Goal: Information Seeking & Learning: Check status

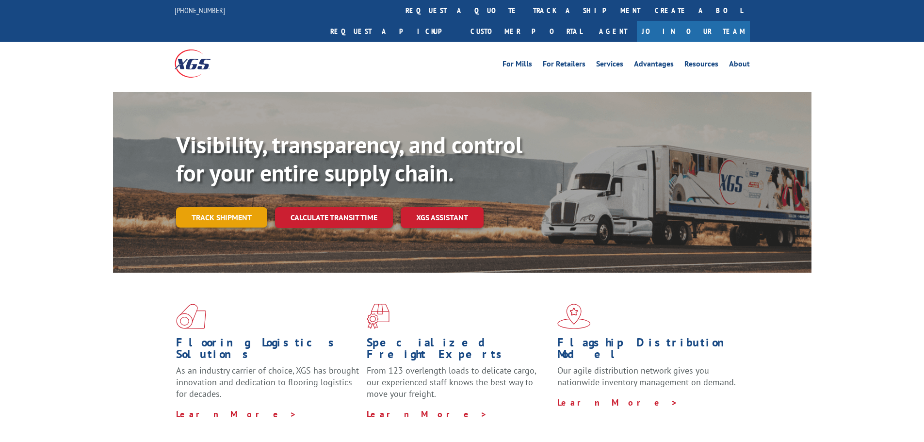
click at [240, 207] on link "Track shipment" at bounding box center [221, 217] width 91 height 20
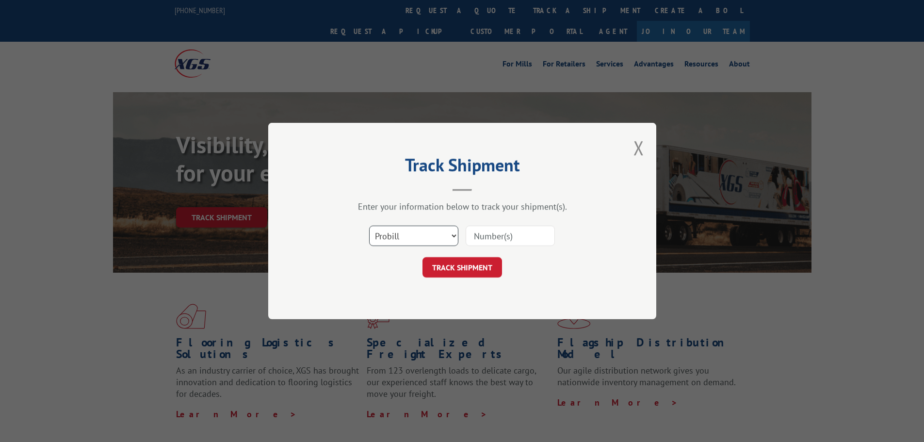
click at [414, 233] on select "Select category... Probill BOL PO" at bounding box center [413, 235] width 89 height 20
select select "bol"
click at [369, 225] on select "Select category... Probill BOL PO" at bounding box center [413, 235] width 89 height 20
click at [510, 240] on input at bounding box center [509, 235] width 89 height 20
paste input "451001"
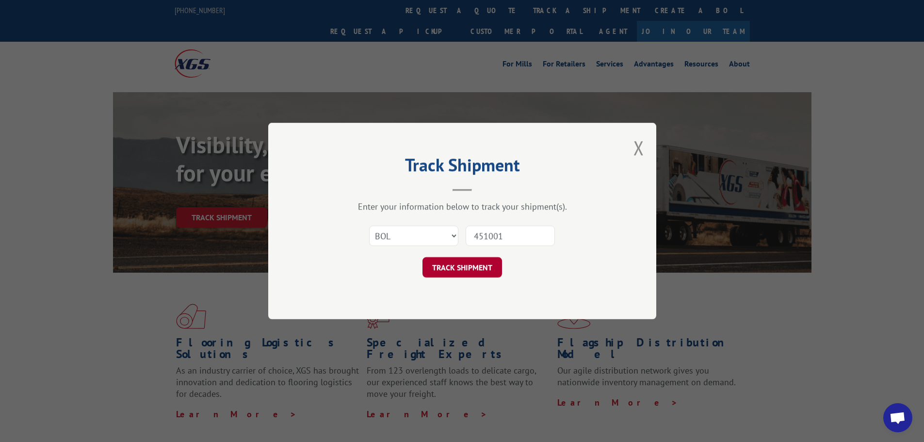
type input "451001"
click at [467, 267] on button "TRACK SHIPMENT" at bounding box center [462, 267] width 80 height 20
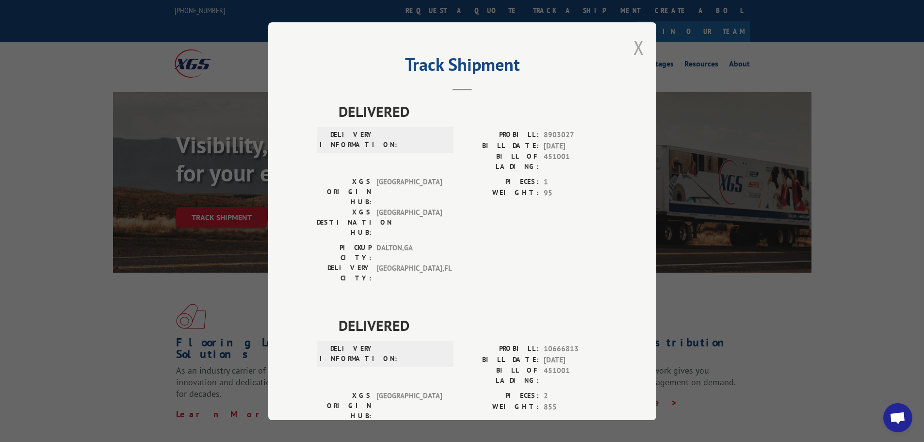
click at [634, 44] on button "Close modal" at bounding box center [638, 47] width 11 height 26
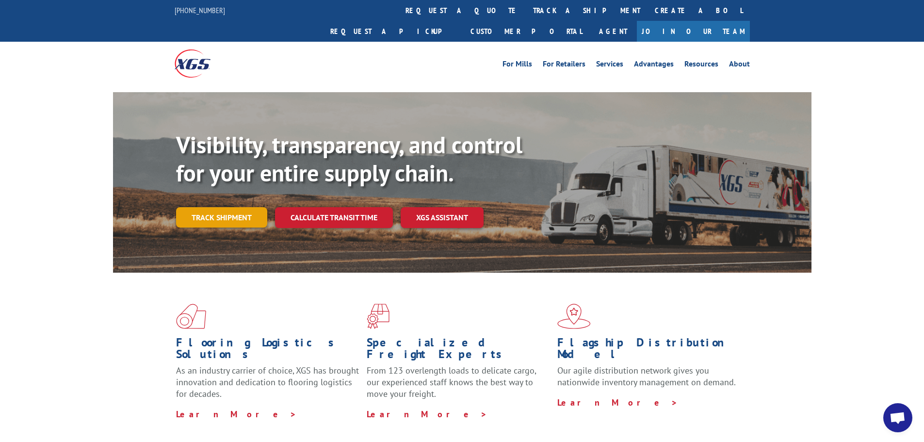
click at [249, 207] on link "Track shipment" at bounding box center [221, 217] width 91 height 20
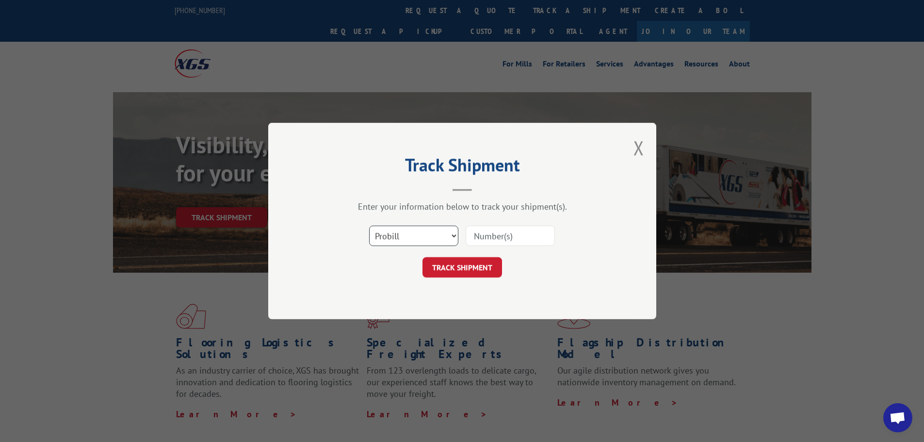
drag, startPoint x: 424, startPoint y: 235, endPoint x: 422, endPoint y: 243, distance: 8.9
click at [424, 235] on select "Select category... Probill BOL PO" at bounding box center [413, 235] width 89 height 20
select select "bol"
click at [369, 225] on select "Select category... Probill BOL PO" at bounding box center [413, 235] width 89 height 20
click at [500, 238] on input at bounding box center [509, 235] width 89 height 20
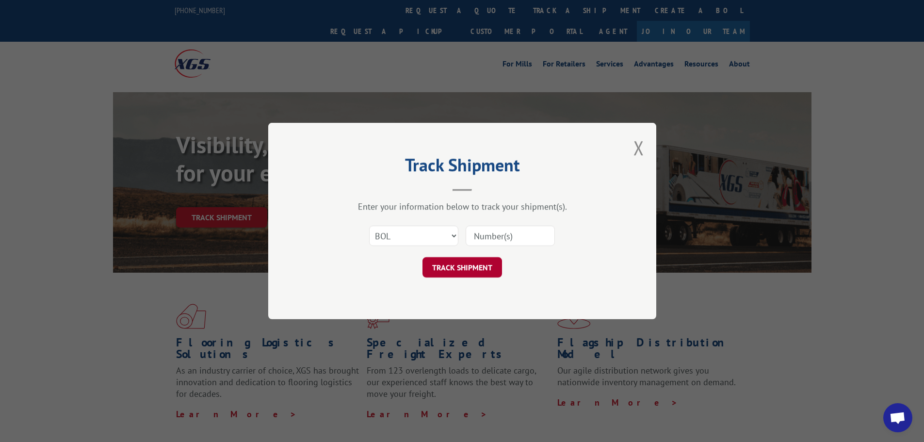
paste input "6046387"
type input "6046387"
click at [474, 270] on button "TRACK SHIPMENT" at bounding box center [462, 267] width 80 height 20
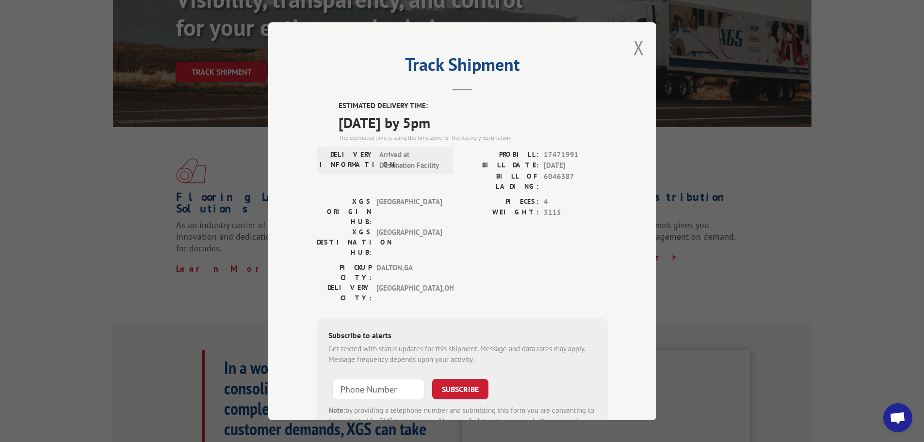
click at [633, 46] on button "Close modal" at bounding box center [638, 47] width 11 height 26
